Goal: Task Accomplishment & Management: Manage account settings

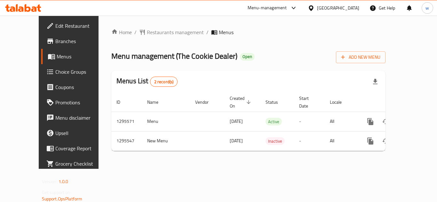
click at [55, 72] on span "Choice Groups" at bounding box center [80, 72] width 51 height 8
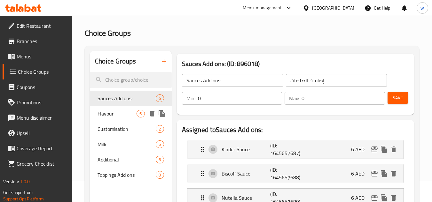
scroll to position [32, 0]
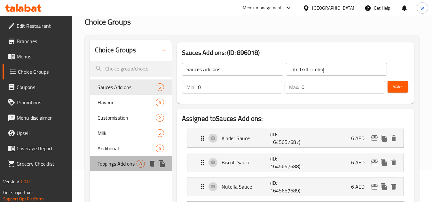
click at [116, 166] on span "Toppings Add ons" at bounding box center [116, 164] width 39 height 8
type input "Toppings Add ons"
type input "إضافات التوبينج"
type input "8"
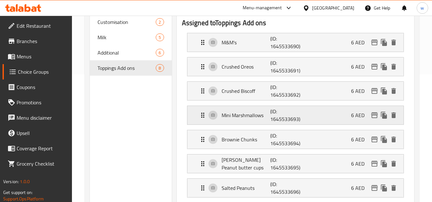
scroll to position [288, 0]
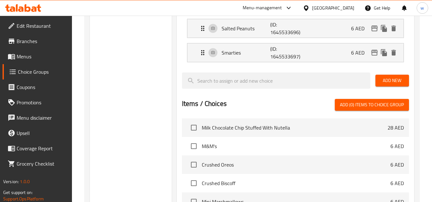
click at [338, 11] on div "[GEOGRAPHIC_DATA]" at bounding box center [333, 7] width 42 height 7
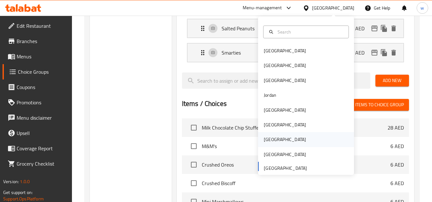
click at [264, 140] on div "[GEOGRAPHIC_DATA]" at bounding box center [285, 139] width 42 height 7
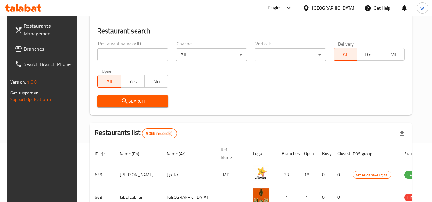
scroll to position [287, 0]
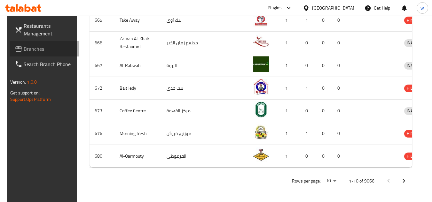
click at [25, 46] on span "Branches" at bounding box center [49, 49] width 50 height 8
